Goal: Task Accomplishment & Management: Use online tool/utility

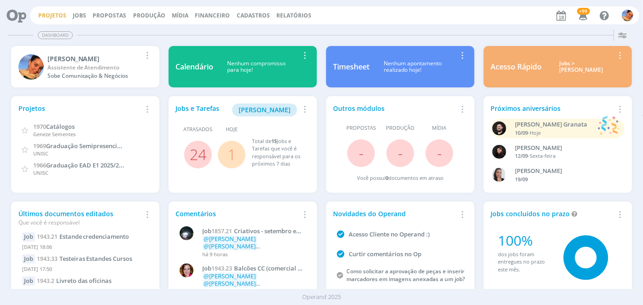
click at [45, 12] on link "Projetos" at bounding box center [52, 16] width 28 height 8
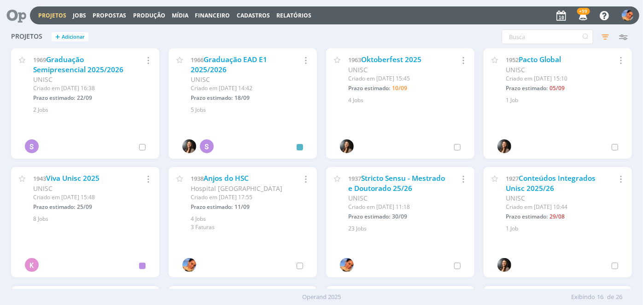
click at [17, 15] on icon at bounding box center [13, 15] width 19 height 18
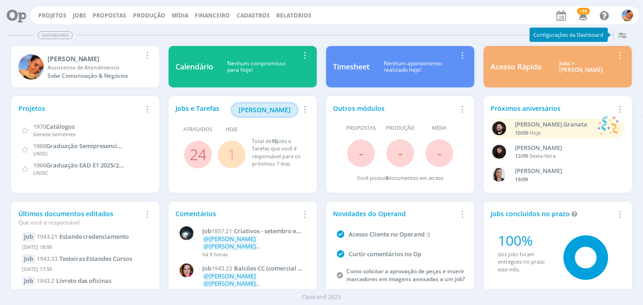
click at [282, 112] on span "[PERSON_NAME]" at bounding box center [264, 109] width 52 height 9
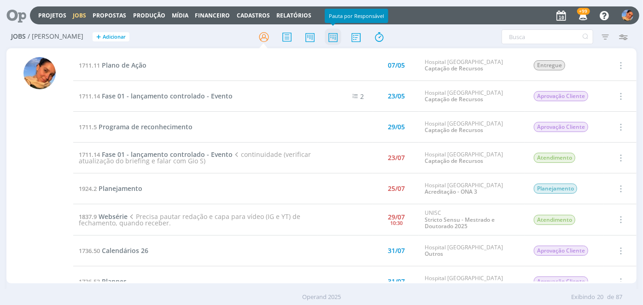
click at [332, 42] on icon at bounding box center [333, 37] width 17 height 18
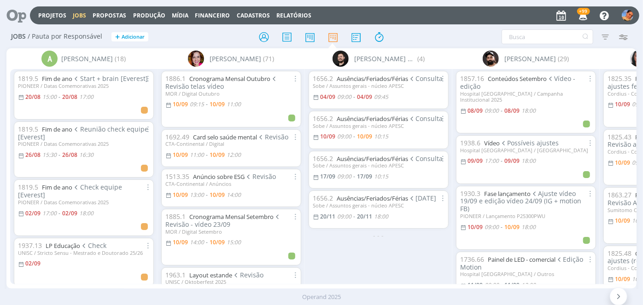
drag, startPoint x: 305, startPoint y: 106, endPoint x: 307, endPoint y: 115, distance: 9.5
click at [307, 115] on div "1656.2 Ausências/Feriados/Férias Consulta Sobe / Assuntos gerais - núcleo APESC…" at bounding box center [378, 176] width 147 height 215
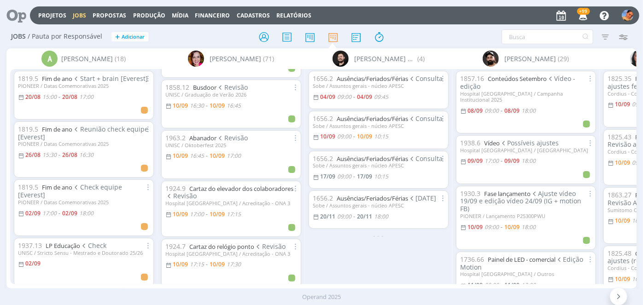
scroll to position [399, 0]
drag, startPoint x: 137, startPoint y: 289, endPoint x: 211, endPoint y: 279, distance: 74.2
click at [211, 279] on div "A [PERSON_NAME] (18) 1819.5 Fim de ano Start + brain [Everest] PIONEER / Datas …" at bounding box center [321, 168] width 630 height 240
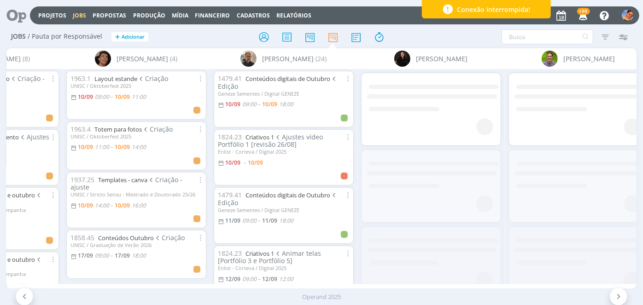
scroll to position [0, 1675]
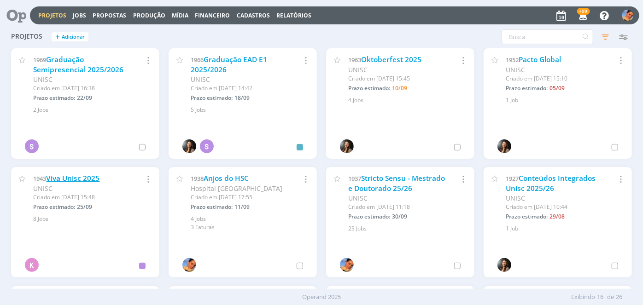
click at [83, 182] on link "Viva Unisc 2025" at bounding box center [72, 179] width 53 height 10
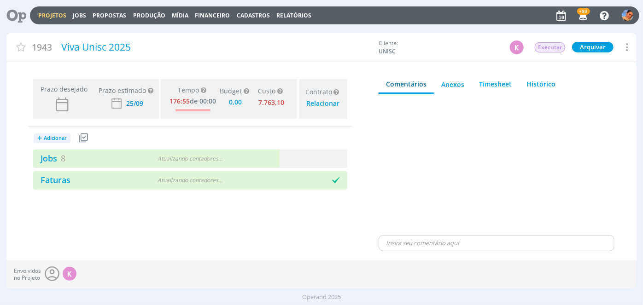
type input "0,00"
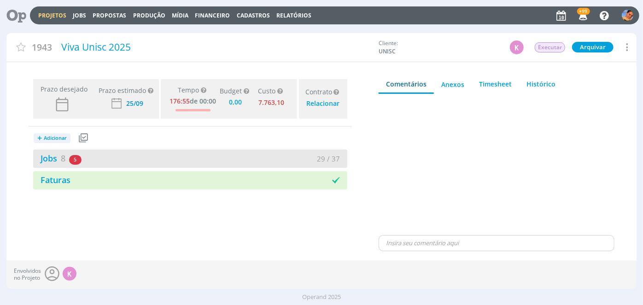
click at [189, 156] on div "Jobs 8 5 atrasados" at bounding box center [111, 158] width 157 height 12
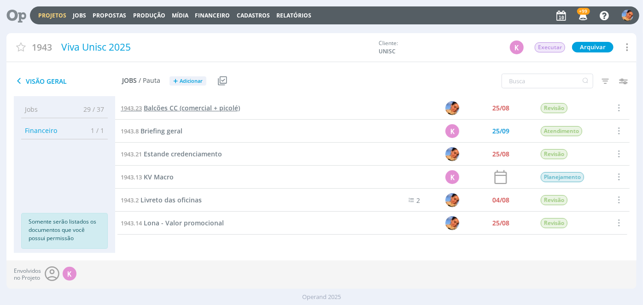
click at [215, 104] on span "Balcões CC (comercial + picolé)" at bounding box center [192, 108] width 96 height 9
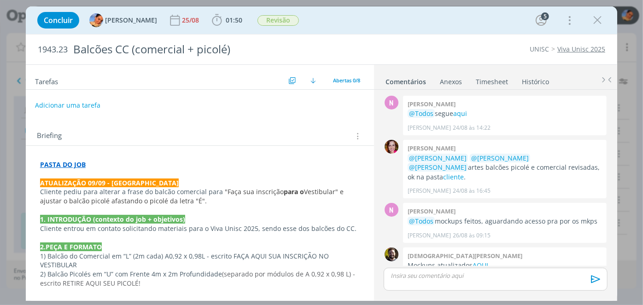
scroll to position [281, 0]
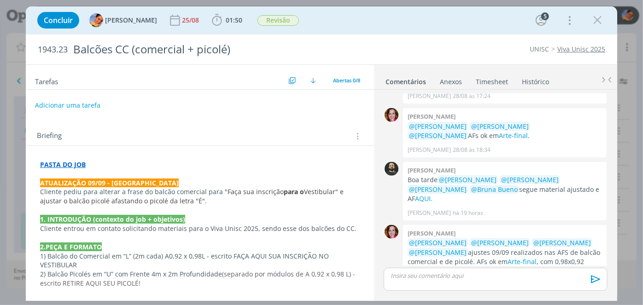
drag, startPoint x: 592, startPoint y: 22, endPoint x: 346, endPoint y: 117, distance: 263.9
click at [592, 21] on icon "dialog" at bounding box center [597, 20] width 14 height 14
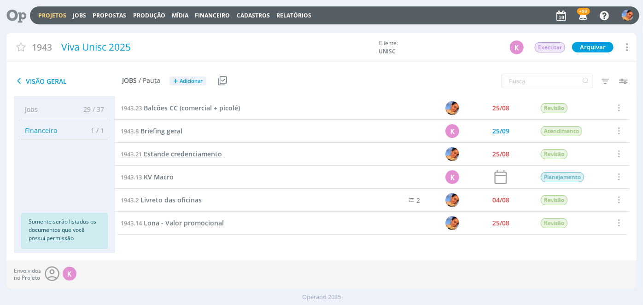
click at [185, 152] on span "Estande credenciamento" at bounding box center [183, 154] width 78 height 9
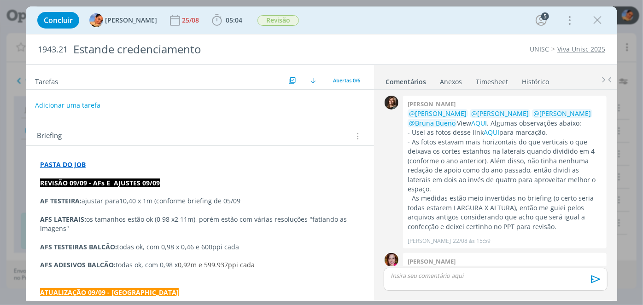
scroll to position [441, 0]
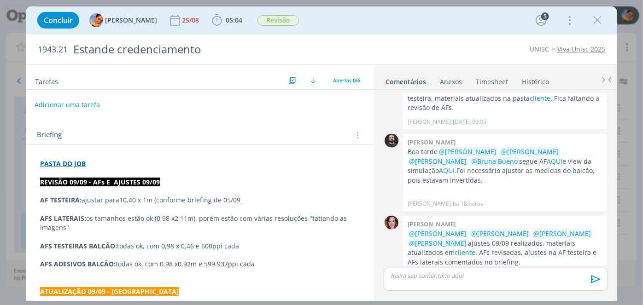
click at [65, 104] on button "Adicionar uma tarefa" at bounding box center [67, 105] width 65 height 16
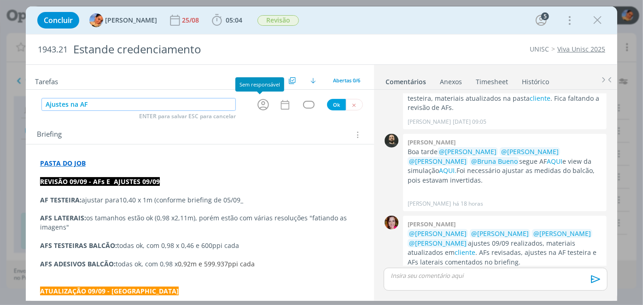
click at [260, 106] on icon "dialog" at bounding box center [263, 105] width 14 height 14
type input "Ajustes na AF"
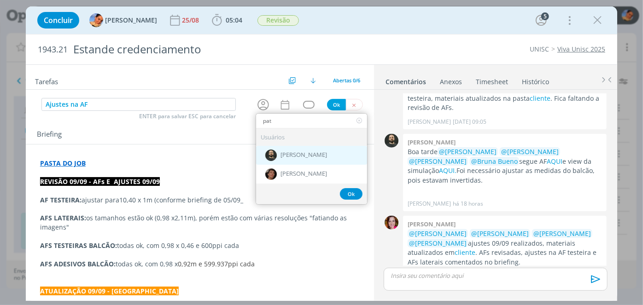
type input "pat"
click at [292, 152] on span "[PERSON_NAME]" at bounding box center [303, 155] width 46 height 7
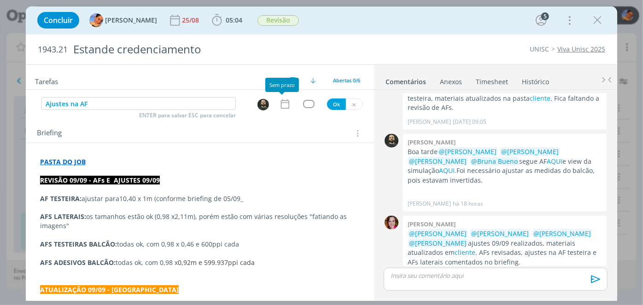
click at [282, 104] on icon "dialog" at bounding box center [285, 104] width 12 height 12
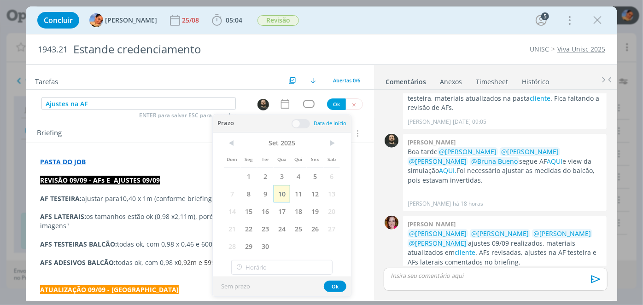
click at [284, 188] on span "10" at bounding box center [281, 193] width 17 height 17
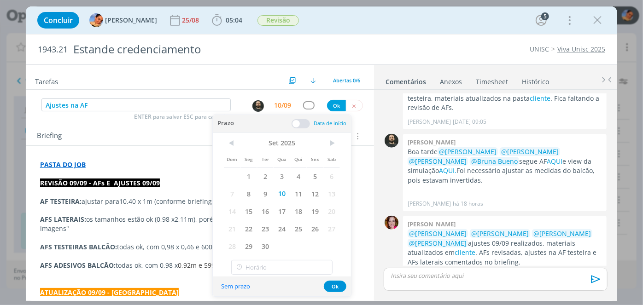
click at [302, 117] on div "Prazo Data de início" at bounding box center [282, 123] width 138 height 17
click at [301, 123] on span at bounding box center [300, 123] width 18 height 9
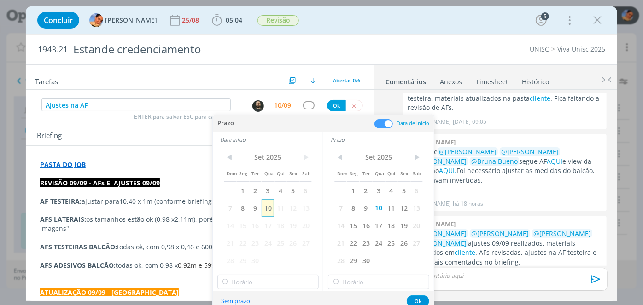
click at [271, 204] on span "10" at bounding box center [267, 207] width 12 height 17
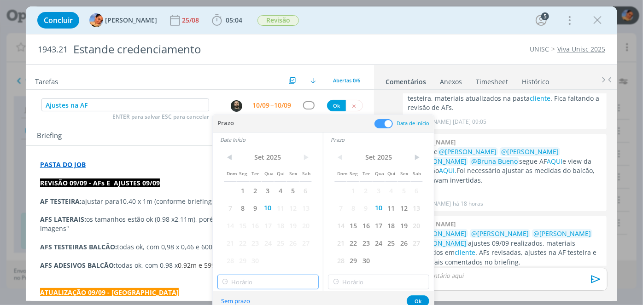
click at [256, 288] on input "text" at bounding box center [267, 282] width 101 height 15
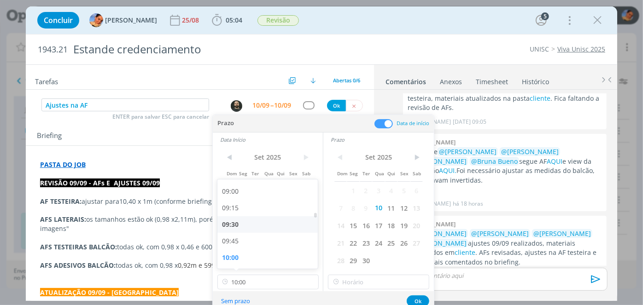
click at [272, 228] on div "09:30" at bounding box center [268, 224] width 103 height 17
type input "09:30"
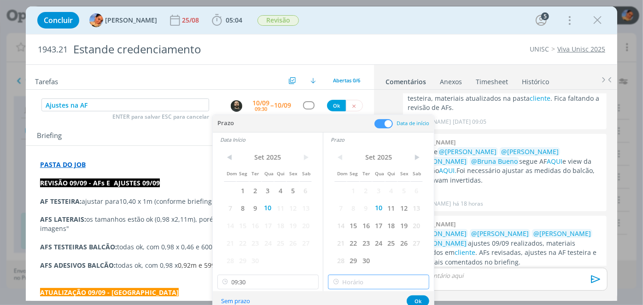
click at [356, 284] on input "text" at bounding box center [378, 282] width 101 height 15
type input "10:00"
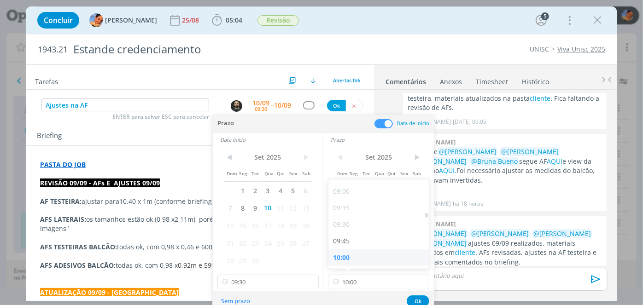
click at [365, 259] on div "10:00" at bounding box center [379, 257] width 103 height 17
click at [413, 298] on button "Ok" at bounding box center [417, 302] width 23 height 12
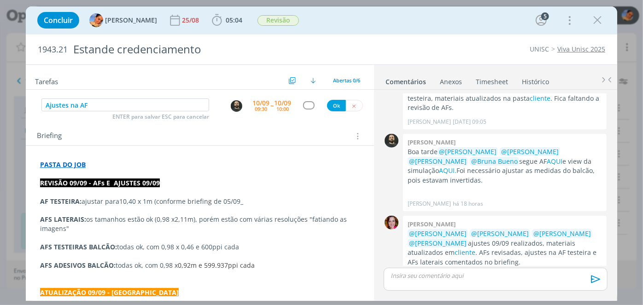
click at [303, 110] on div "Ajustes na AF ENTER para salvar ESC para cancelar 10/09 09:30 -- 10/09 10:00 Ok" at bounding box center [200, 105] width 348 height 17
click at [303, 107] on div "dialog" at bounding box center [309, 105] width 12 height 8
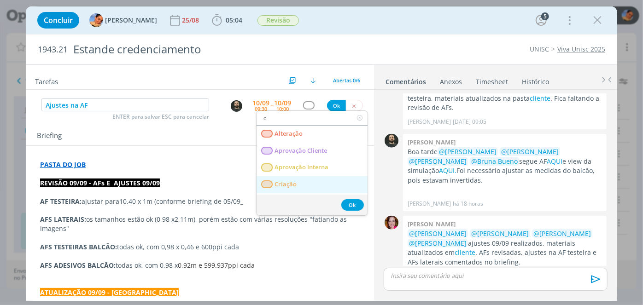
type input "c"
click at [290, 184] on span "Criação" at bounding box center [285, 184] width 22 height 7
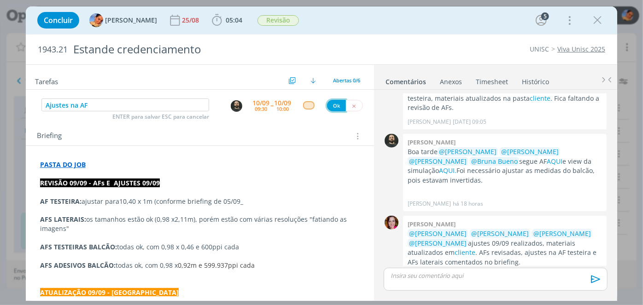
click at [332, 105] on button "Ok" at bounding box center [336, 106] width 19 height 12
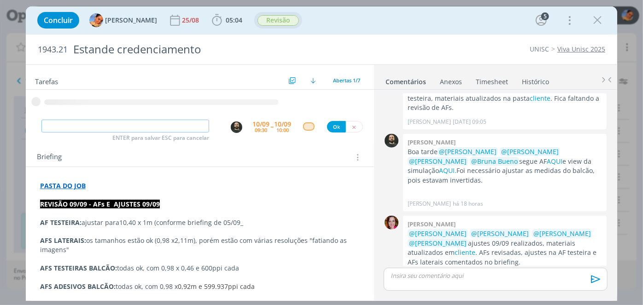
click at [281, 13] on span "Revisão" at bounding box center [278, 20] width 48 height 17
click at [277, 18] on span "Revisão" at bounding box center [277, 20] width 41 height 11
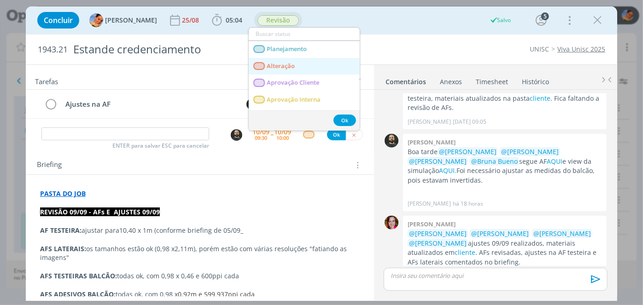
click at [267, 64] on span "Alteração" at bounding box center [281, 66] width 28 height 7
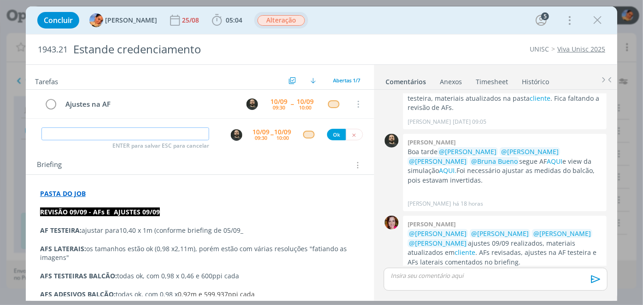
click at [158, 133] on input "dialog" at bounding box center [125, 134] width 168 height 13
click at [231, 135] on img "dialog" at bounding box center [237, 135] width 12 height 12
type input "Revisão"
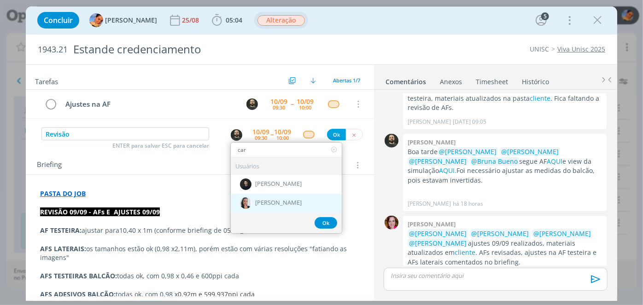
type input "car"
click at [292, 196] on div "[PERSON_NAME]" at bounding box center [286, 203] width 111 height 19
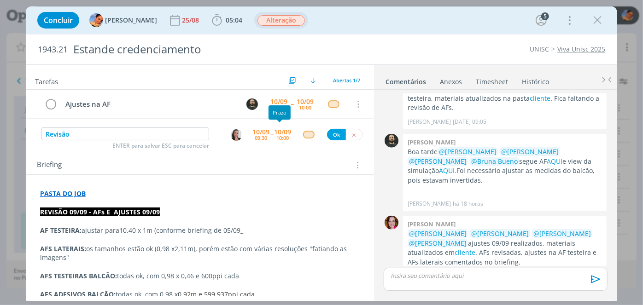
click at [276, 139] on div "10:00" at bounding box center [282, 137] width 12 height 5
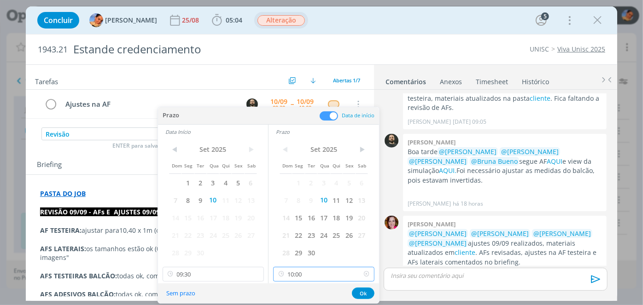
click at [325, 275] on input "10:00" at bounding box center [323, 274] width 101 height 15
click at [336, 244] on div "10:00" at bounding box center [324, 250] width 103 height 17
click at [303, 290] on div "Sem prazo Ok" at bounding box center [268, 294] width 221 height 20
click at [310, 279] on input "10:00" at bounding box center [323, 274] width 101 height 15
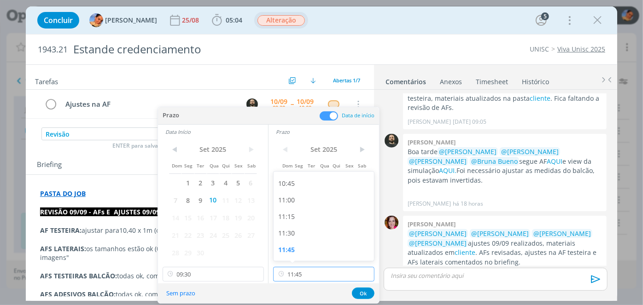
type input "12:00"
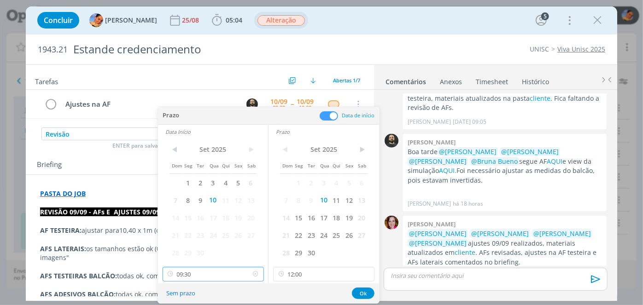
click at [212, 271] on input "09:30" at bounding box center [212, 274] width 101 height 15
type input "11:45"
click at [223, 245] on div "11:45" at bounding box center [213, 250] width 103 height 17
click at [366, 292] on button "Ok" at bounding box center [363, 294] width 23 height 12
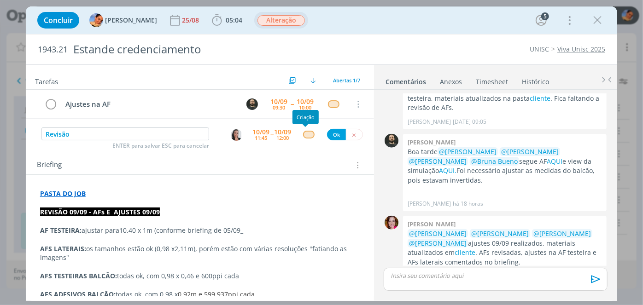
click at [305, 131] on div "dialog" at bounding box center [309, 135] width 12 height 8
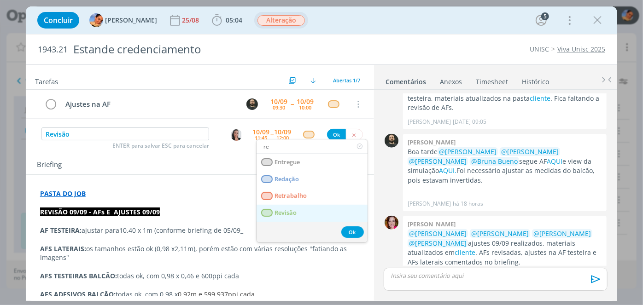
type input "re"
click at [278, 213] on span "Revisão" at bounding box center [285, 212] width 22 height 7
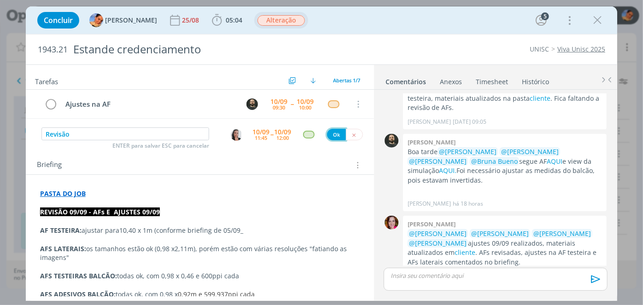
click at [330, 133] on button "Ok" at bounding box center [336, 135] width 19 height 12
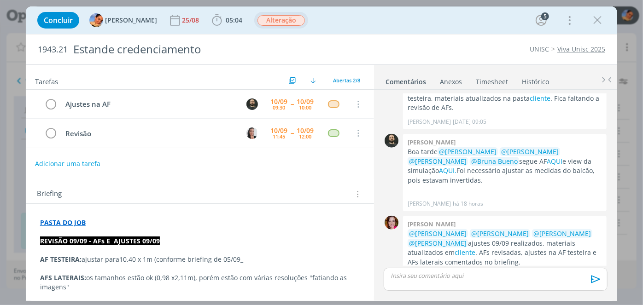
click at [595, 29] on div "Concluir Luíza Santana 25/08 05:04 Iniciar Apontar Data * 10/09/2025 Horas * 00…" at bounding box center [321, 20] width 577 height 22
click at [597, 18] on icon "dialog" at bounding box center [597, 20] width 14 height 14
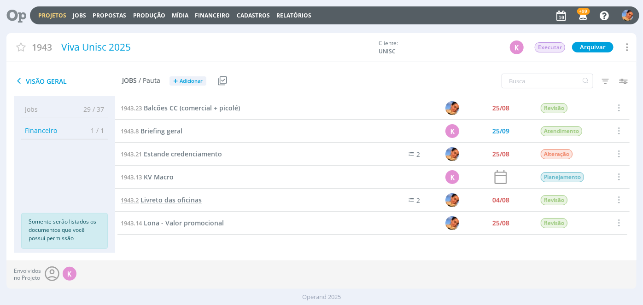
click at [175, 200] on span "Livreto das oficinas" at bounding box center [170, 200] width 61 height 9
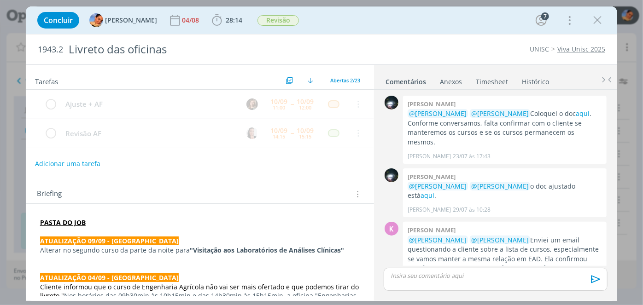
scroll to position [805, 0]
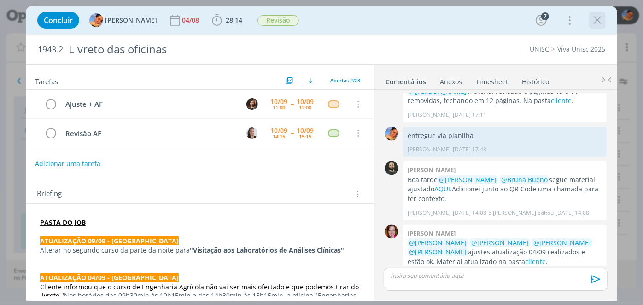
click at [597, 17] on icon "dialog" at bounding box center [597, 20] width 14 height 14
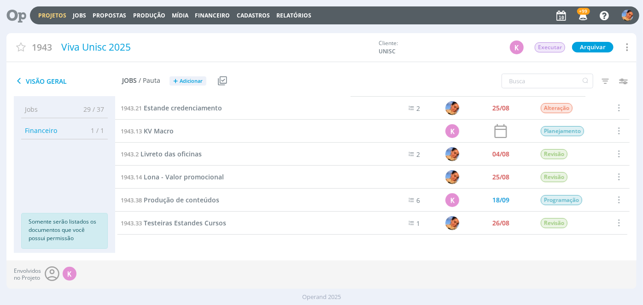
scroll to position [45, 0]
click at [219, 225] on span "Testeiras Estandes Cursos" at bounding box center [185, 224] width 82 height 9
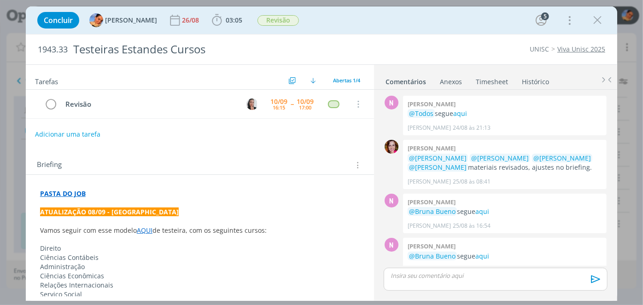
scroll to position [174, 0]
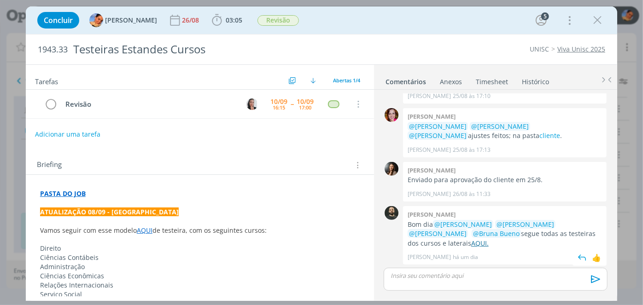
click at [471, 239] on link "AQUI." at bounding box center [479, 243] width 17 height 9
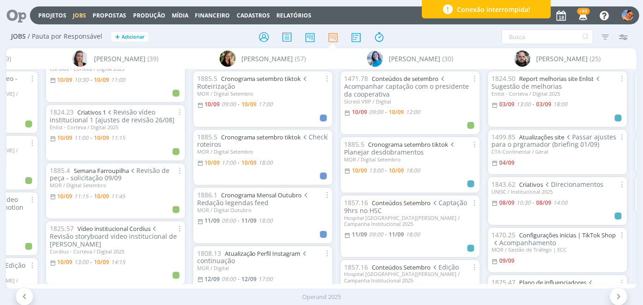
scroll to position [206, 0]
